Goal: Task Accomplishment & Management: Complete application form

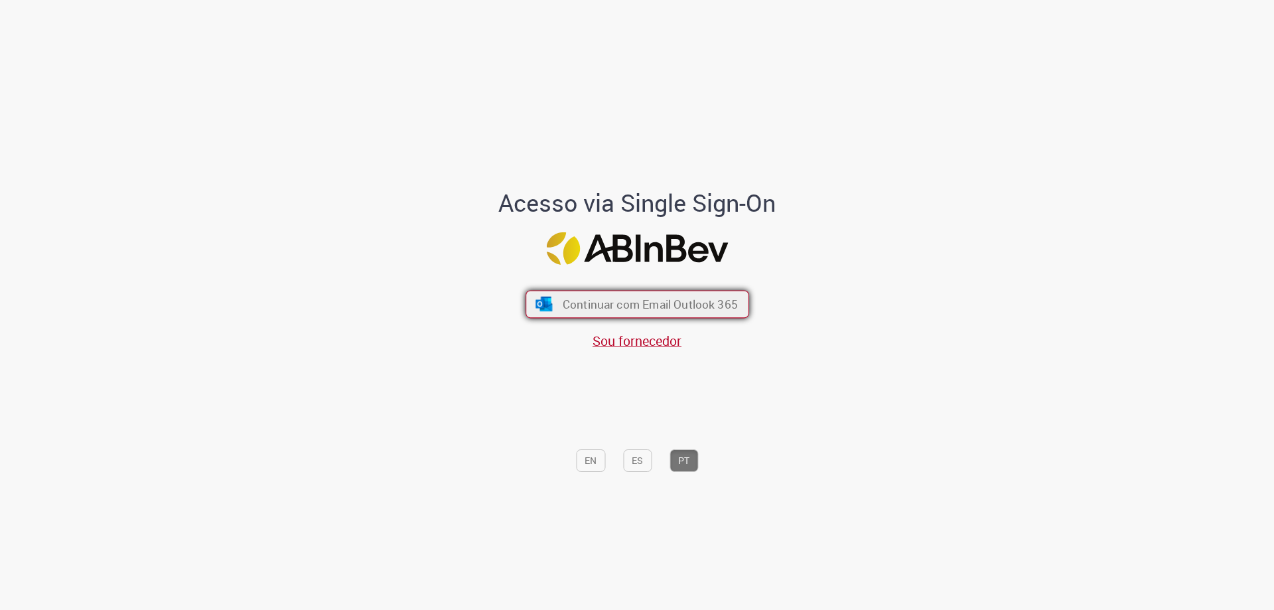
click at [663, 308] on span "Continuar com Email Outlook 365" at bounding box center [649, 303] width 175 height 15
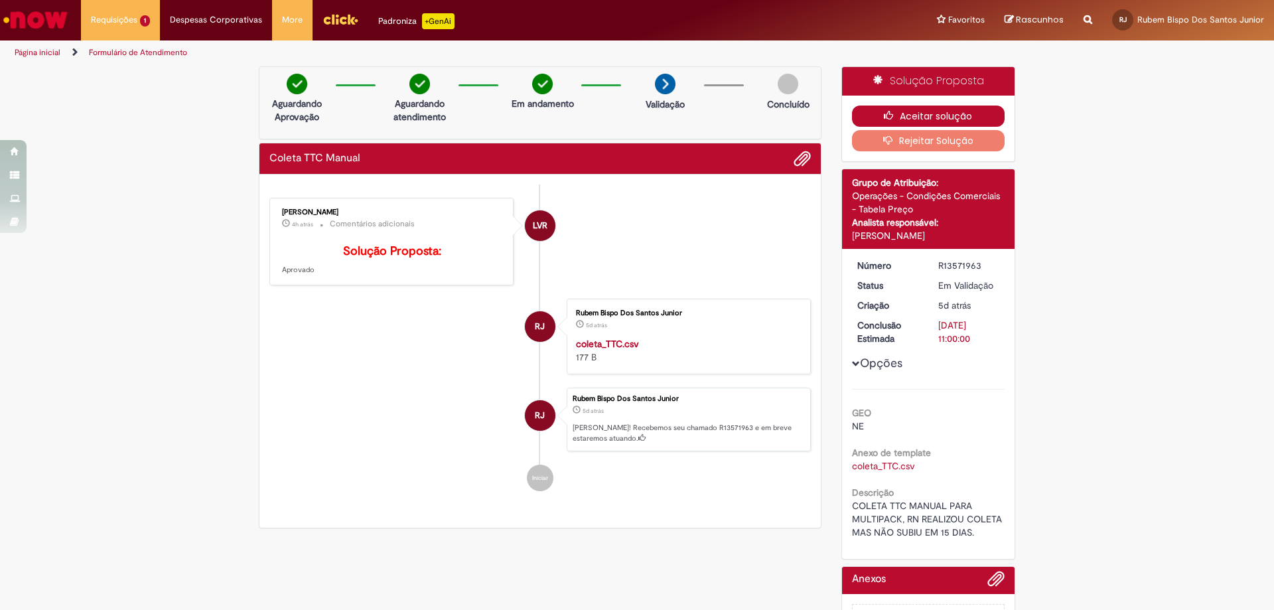
click at [924, 111] on button "Aceitar solução" at bounding box center [928, 115] width 153 height 21
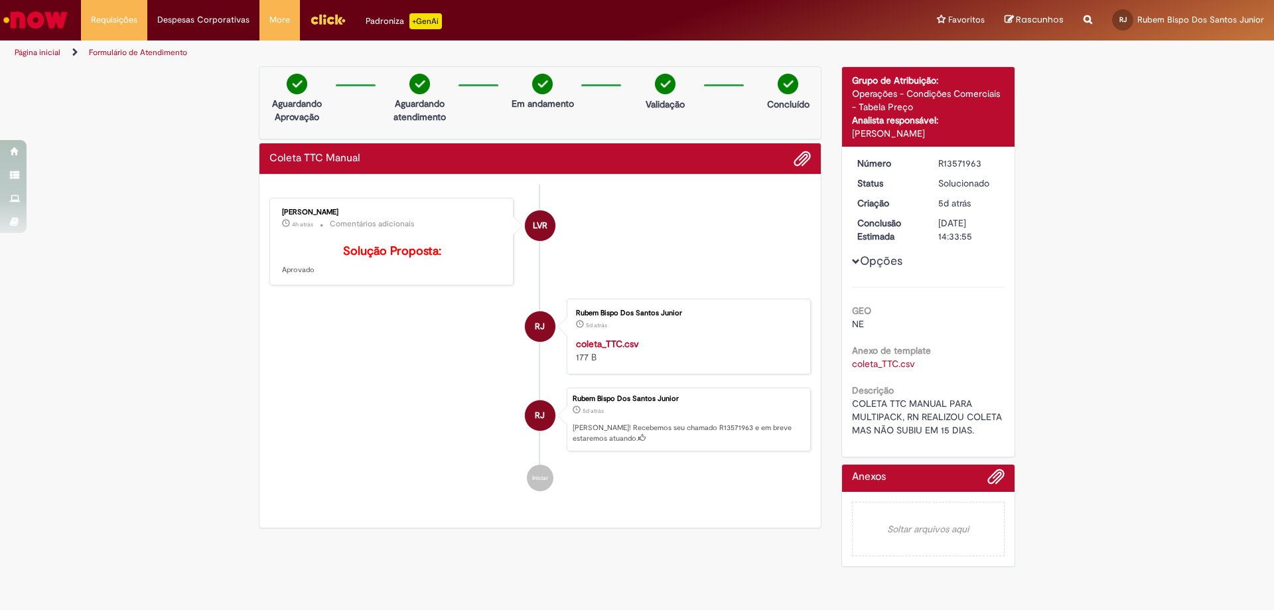
scroll to position [66, 0]
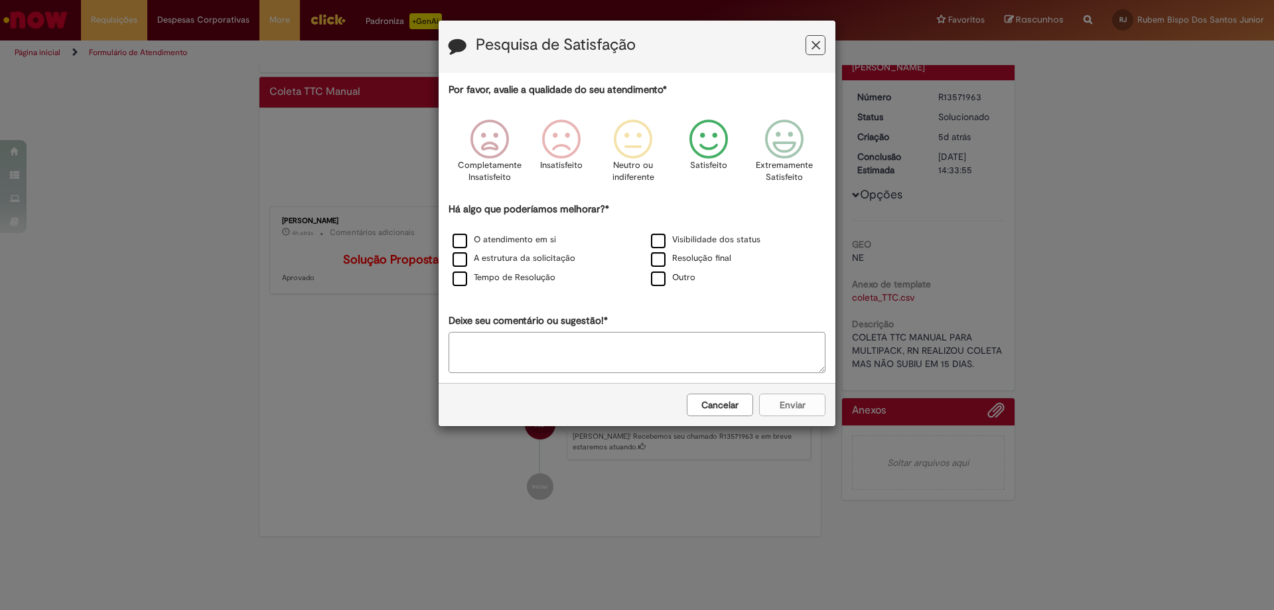
click at [708, 152] on icon "Feedback" at bounding box center [709, 139] width 50 height 40
click at [514, 273] on label "Tempo de Resolução" at bounding box center [503, 277] width 103 height 13
click at [805, 399] on button "Enviar" at bounding box center [792, 404] width 66 height 23
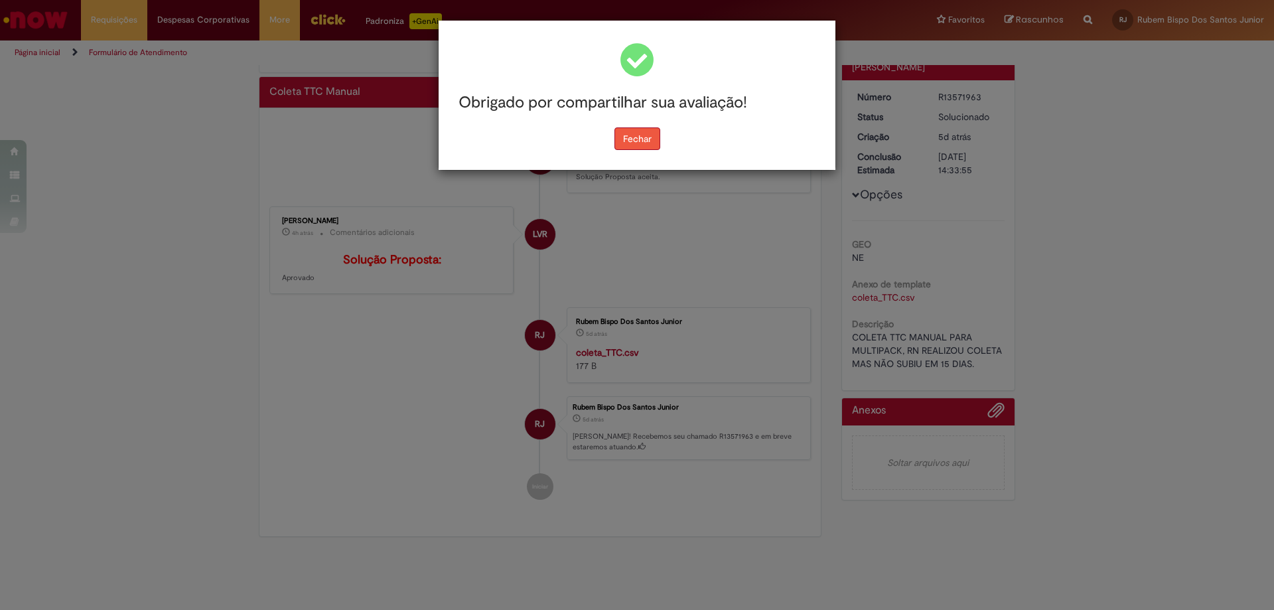
click at [627, 139] on button "Fechar" at bounding box center [637, 138] width 46 height 23
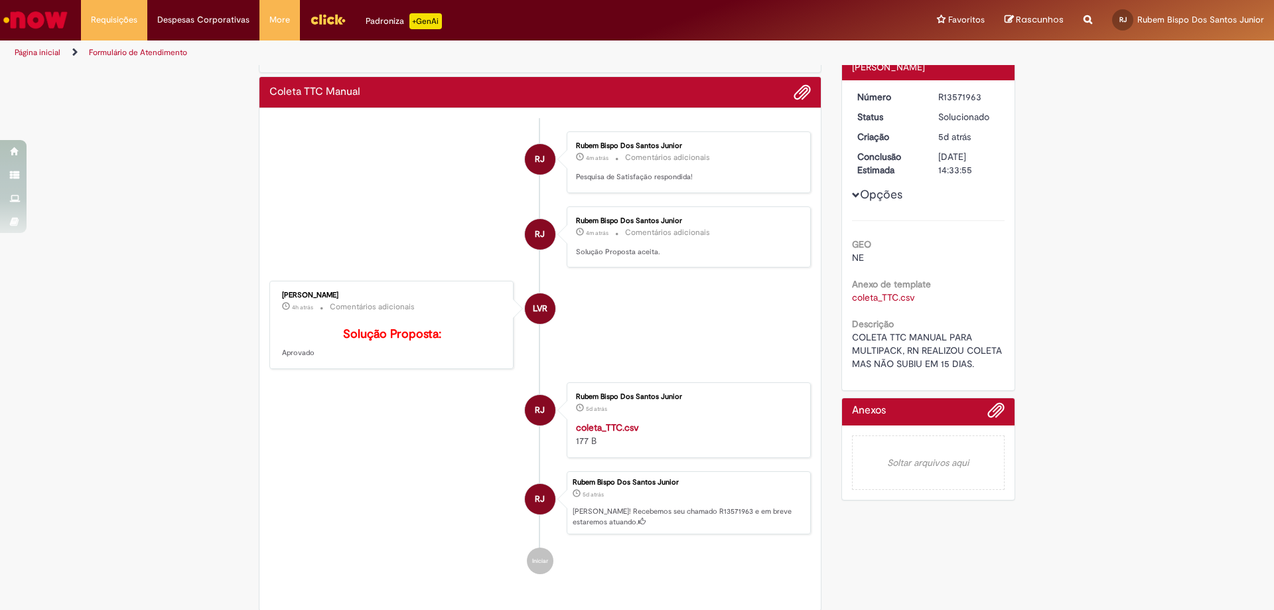
scroll to position [0, 0]
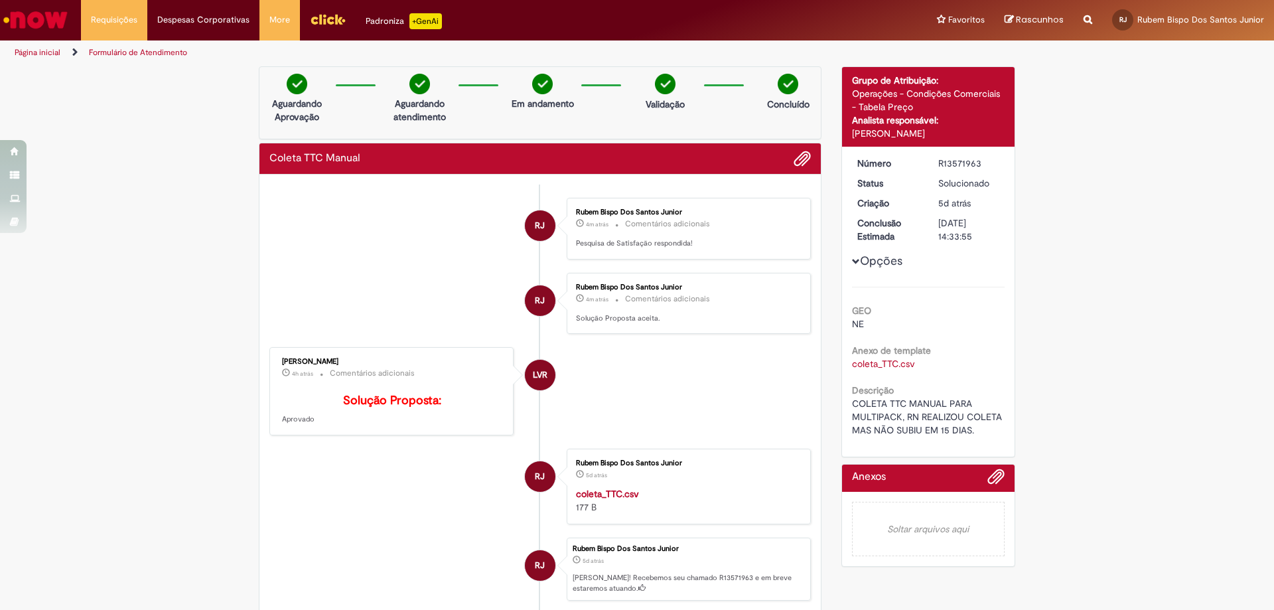
drag, startPoint x: 846, startPoint y: 135, endPoint x: 999, endPoint y: 137, distance: 153.2
click at [999, 137] on div "Detalhes do tíquete Grupo de Atribuição: Operações - Condições Comerciais - Tab…" at bounding box center [928, 107] width 173 height 80
copy div "[PERSON_NAME]"
